Goal: Task Accomplishment & Management: Complete application form

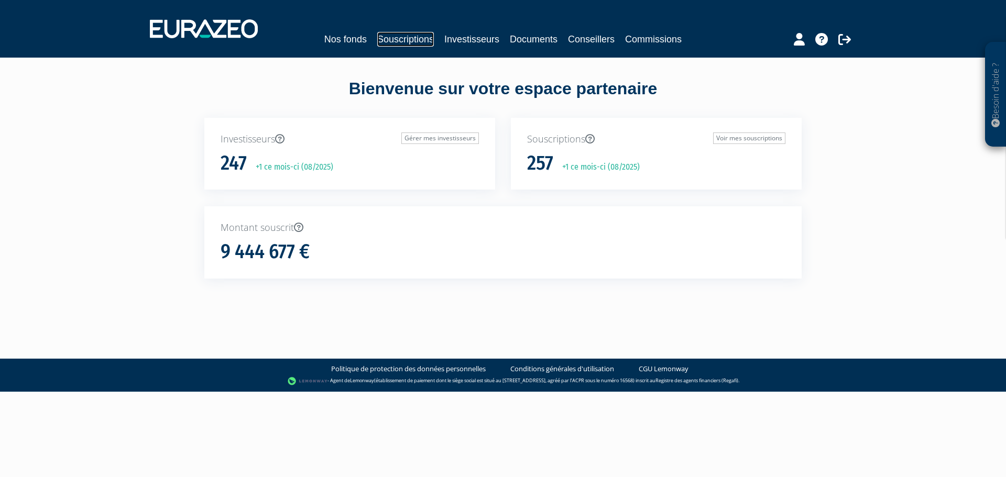
click at [387, 38] on link "Souscriptions" at bounding box center [405, 39] width 57 height 15
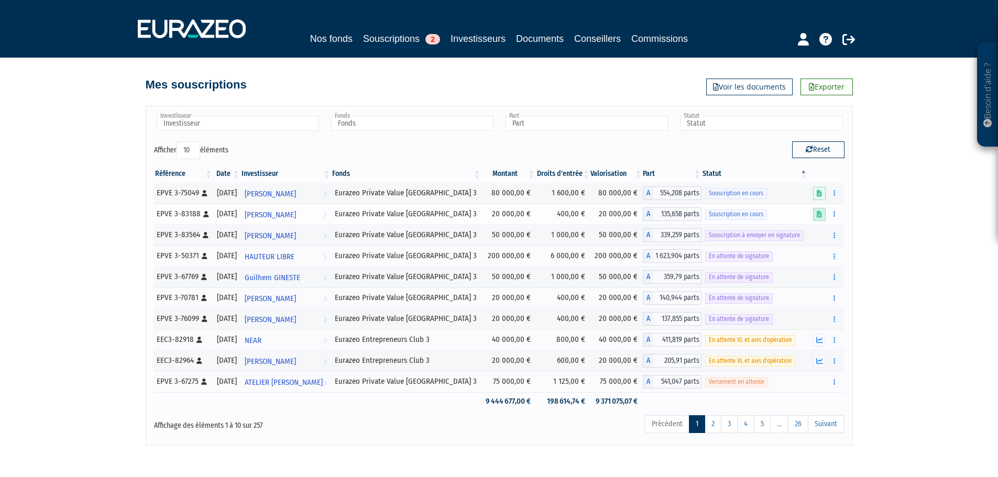
click at [822, 215] on icon at bounding box center [819, 214] width 5 height 7
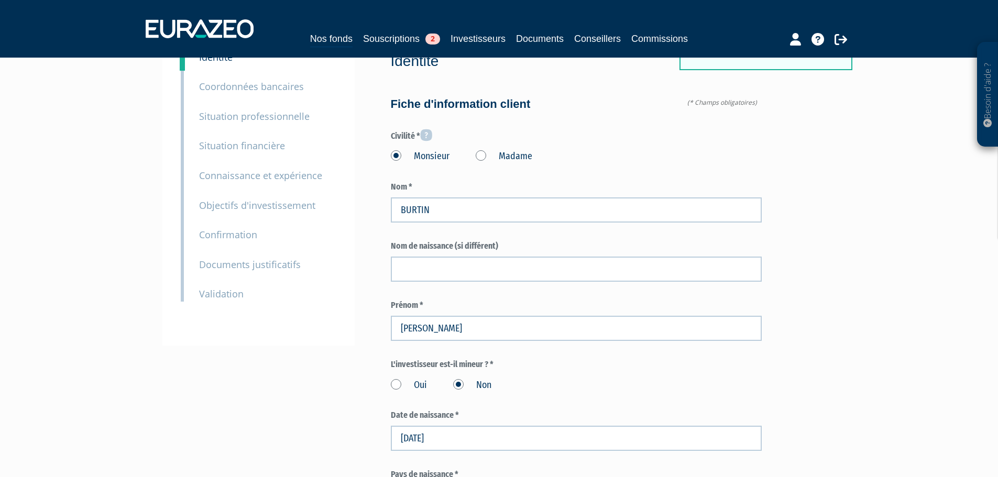
scroll to position [52, 0]
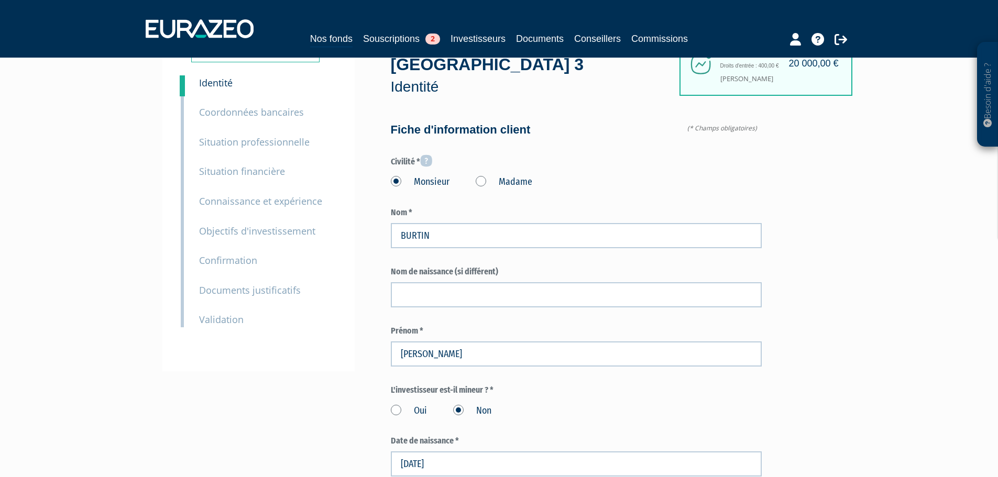
click at [253, 290] on small "Documents justificatifs" at bounding box center [250, 290] width 102 height 13
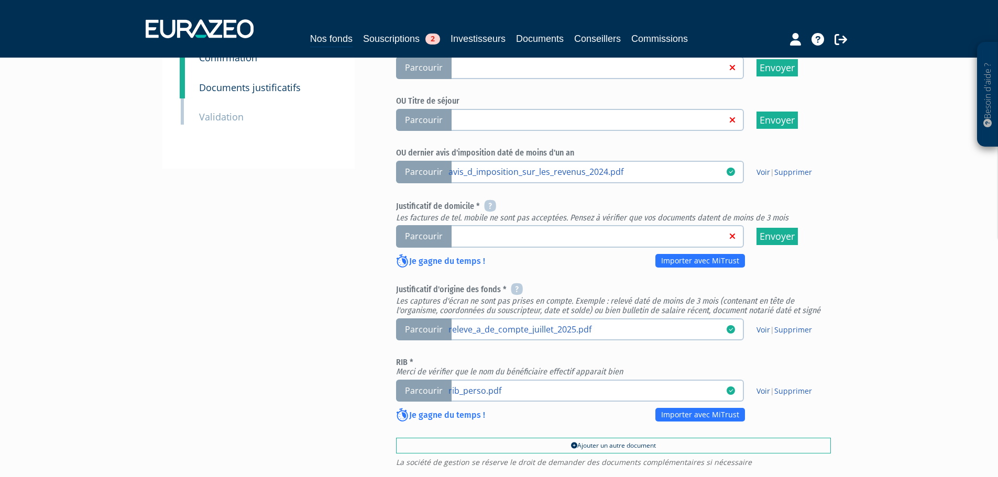
scroll to position [262, 0]
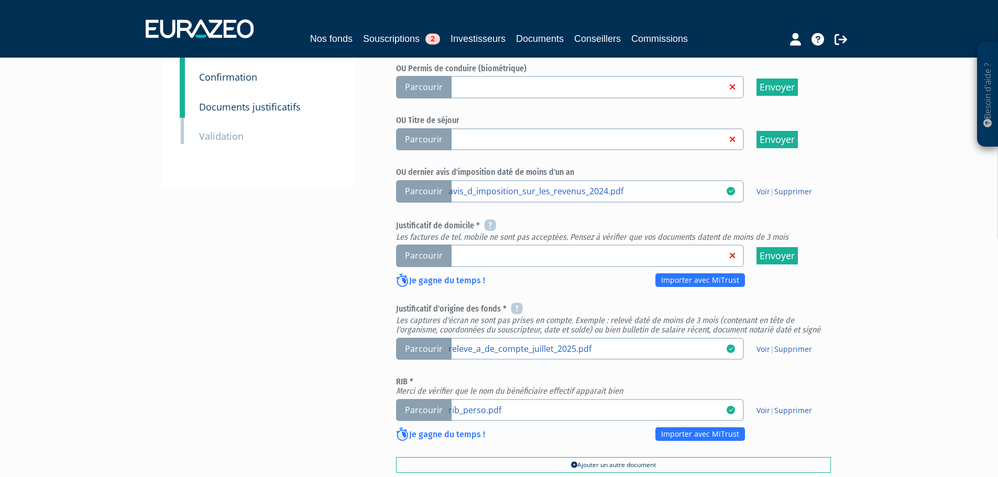
click at [614, 250] on link at bounding box center [587, 255] width 278 height 10
click at [0, 0] on input "Parcourir" at bounding box center [0, 0] width 0 height 0
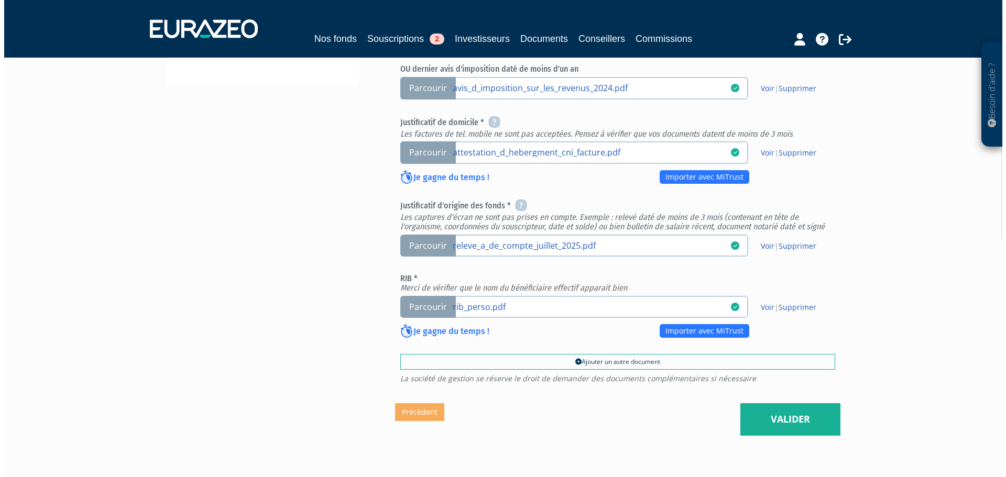
scroll to position [402, 0]
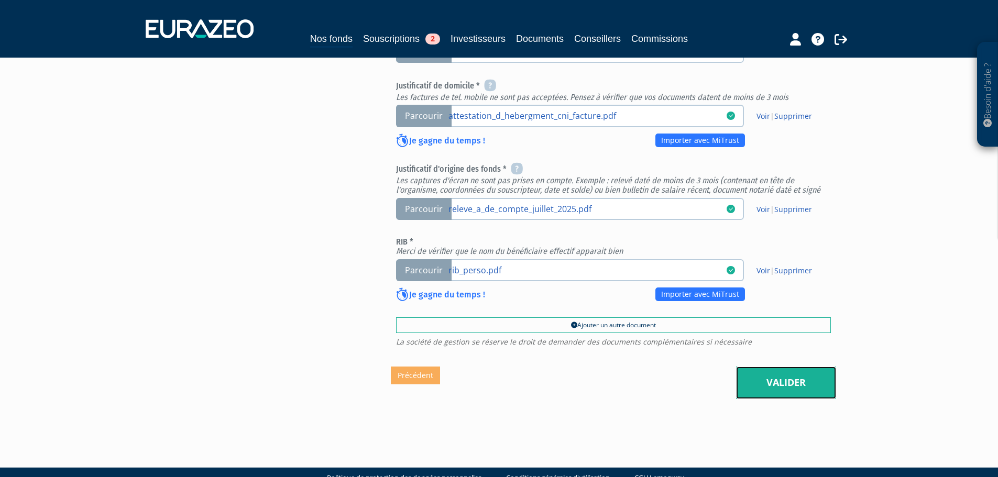
click at [804, 367] on link "Valider" at bounding box center [786, 383] width 100 height 32
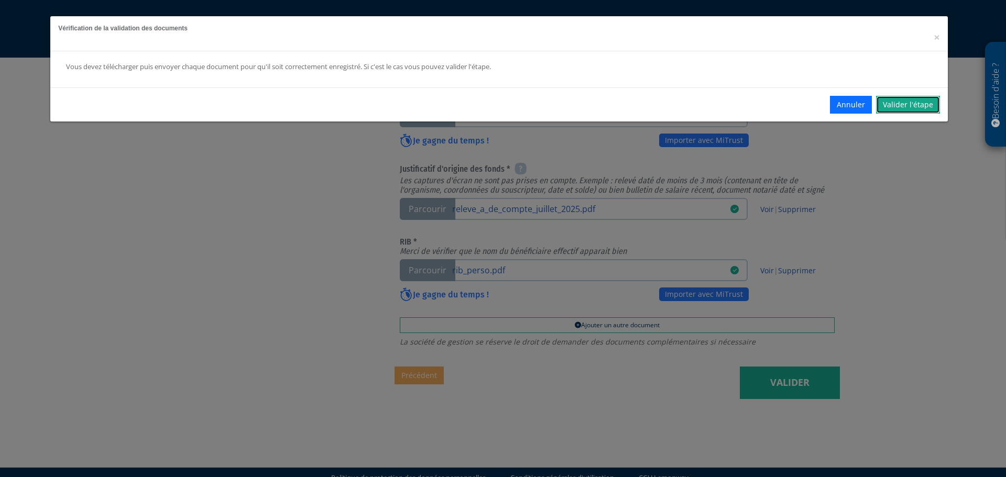
click at [892, 108] on link "Valider l'étape" at bounding box center [908, 105] width 64 height 18
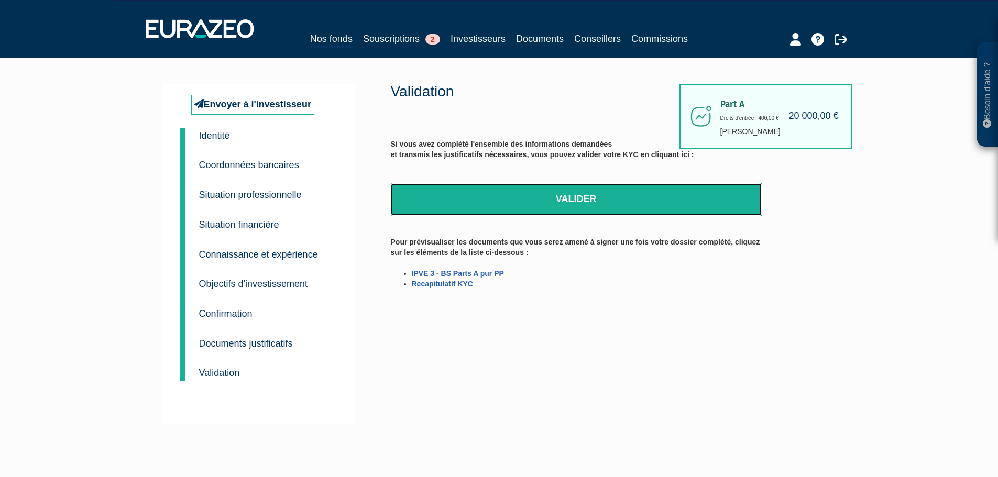
click at [594, 196] on link "Valider" at bounding box center [576, 199] width 371 height 32
